Goal: Register for event/course

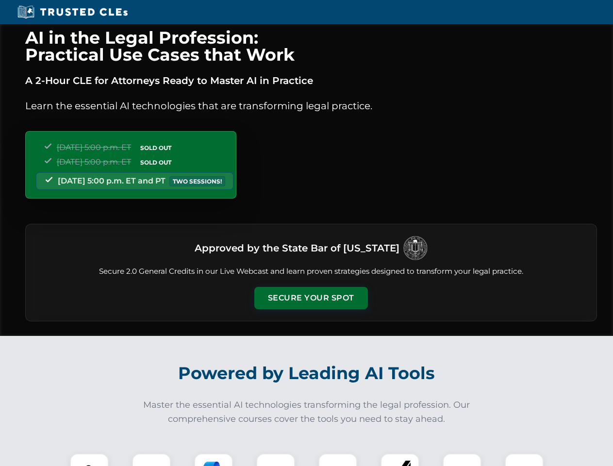
click at [310, 298] on button "Secure Your Spot" at bounding box center [311, 298] width 114 height 22
click at [89, 459] on img at bounding box center [89, 472] width 28 height 28
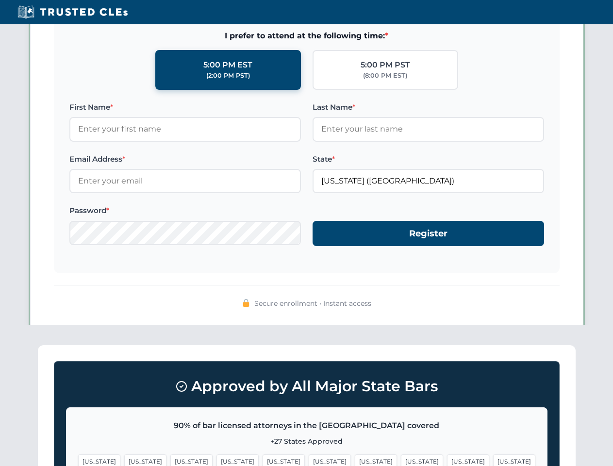
click at [355, 459] on span "[US_STATE]" at bounding box center [376, 461] width 42 height 14
click at [447, 459] on span "[US_STATE]" at bounding box center [468, 461] width 42 height 14
